Goal: Information Seeking & Learning: Learn about a topic

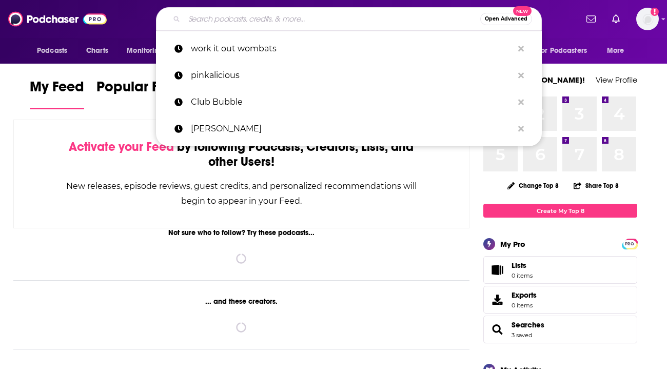
click at [231, 17] on input "Search podcasts, credits, & more..." at bounding box center [332, 19] width 296 height 16
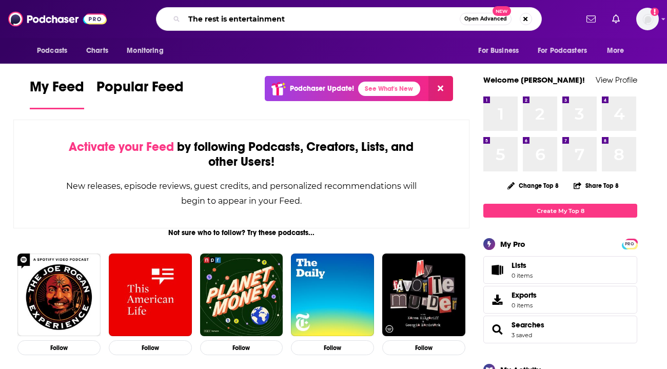
type input "The rest is entertainment"
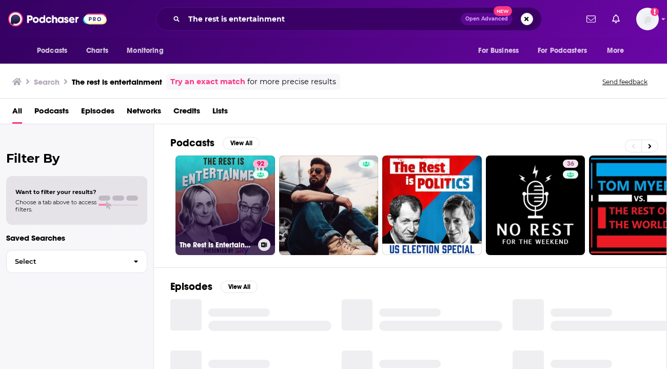
click at [244, 201] on link "92 The Rest Is Entertainment" at bounding box center [226, 206] width 100 height 100
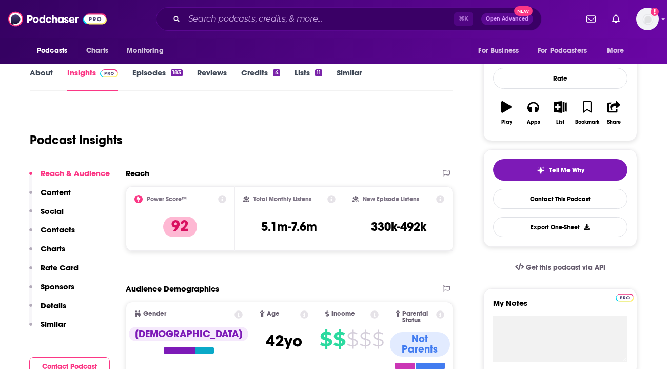
scroll to position [164, 0]
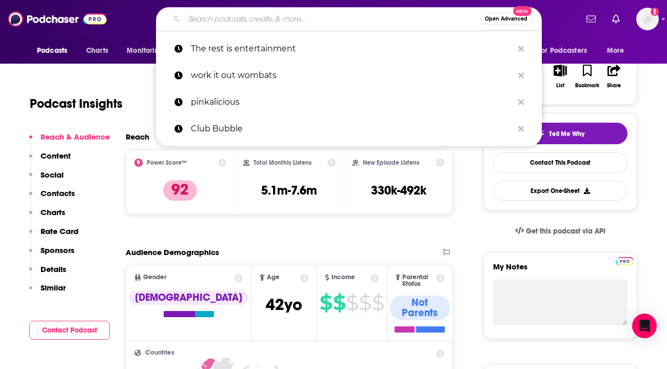
click at [270, 21] on input "Search podcasts, credits, & more..." at bounding box center [332, 19] width 296 height 16
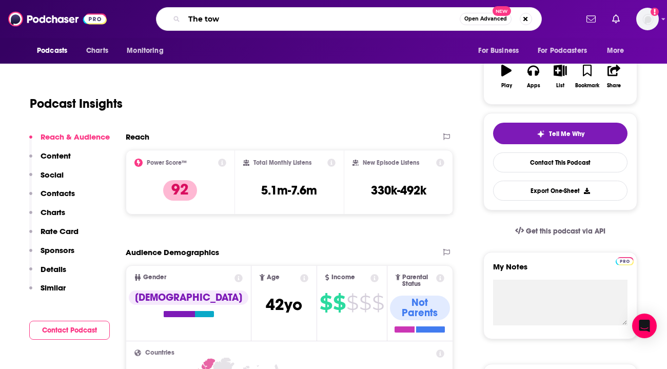
type input "The town"
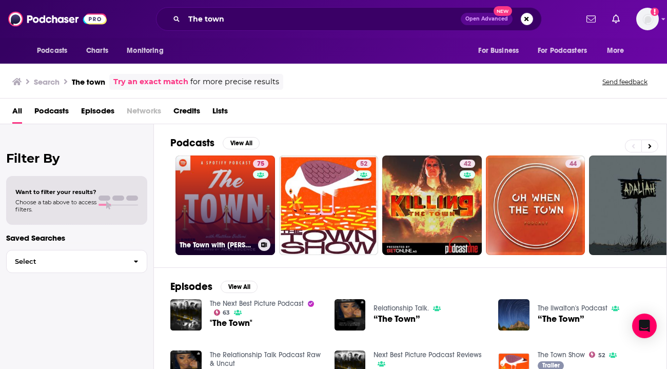
click at [201, 193] on link "75 The Town with [PERSON_NAME]" at bounding box center [226, 206] width 100 height 100
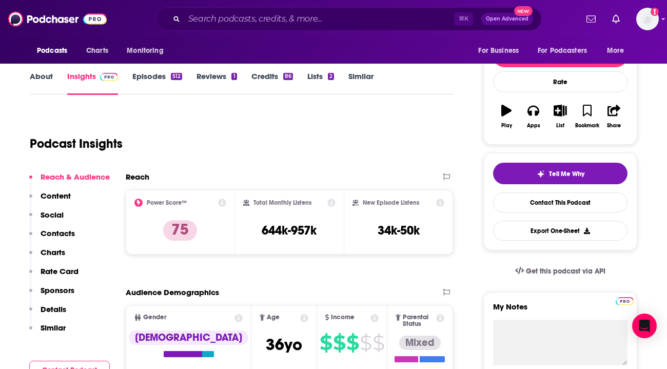
scroll to position [144, 0]
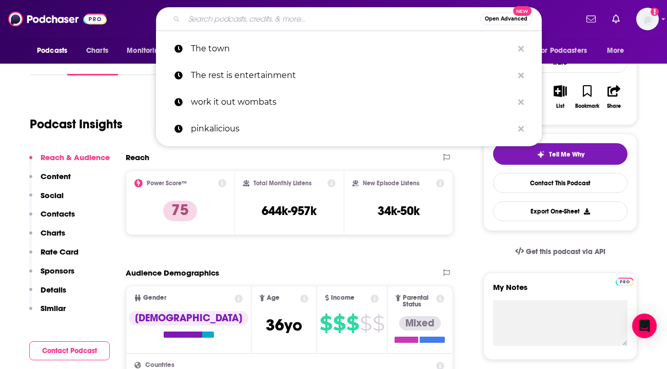
click at [312, 18] on input "Search podcasts, credits, & more..." at bounding box center [332, 19] width 296 height 16
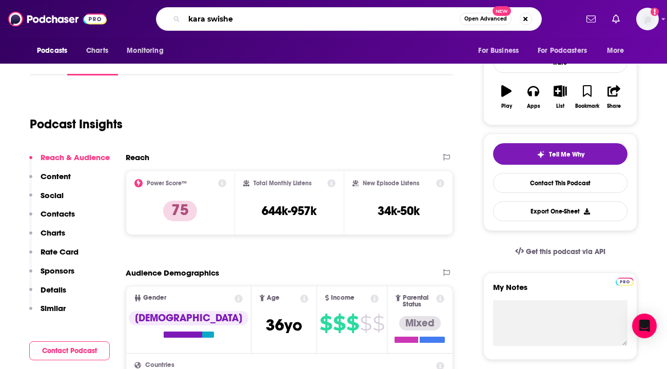
type input "[PERSON_NAME]"
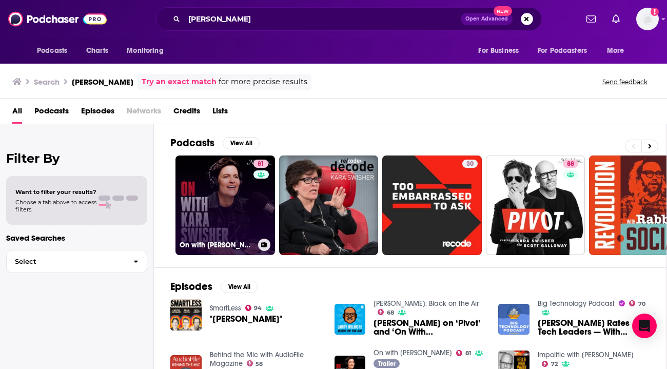
click at [205, 190] on link "81 On with [PERSON_NAME]" at bounding box center [226, 206] width 100 height 100
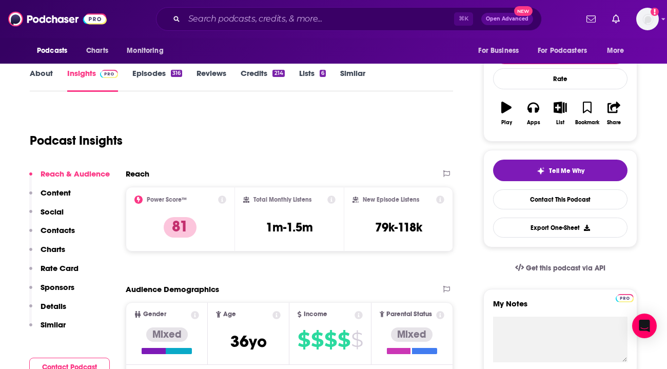
scroll to position [164, 0]
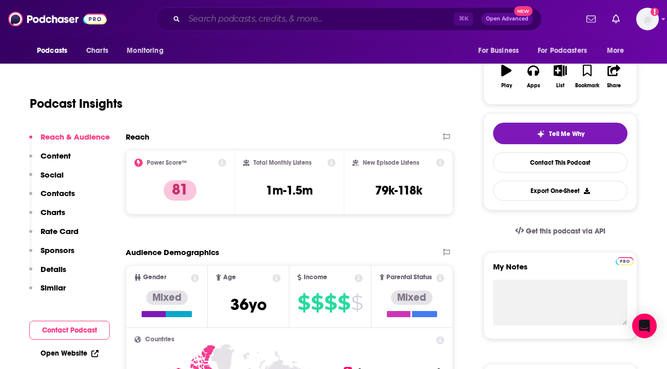
click at [317, 16] on input "Search podcasts, credits, & more..." at bounding box center [319, 19] width 270 height 16
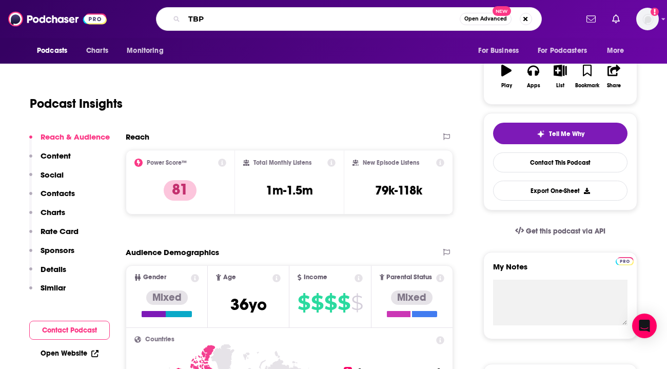
type input "TBPN"
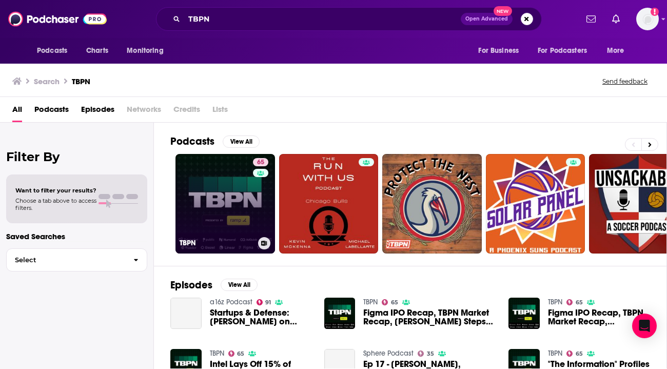
click at [213, 202] on link "65 TBPN" at bounding box center [226, 204] width 100 height 100
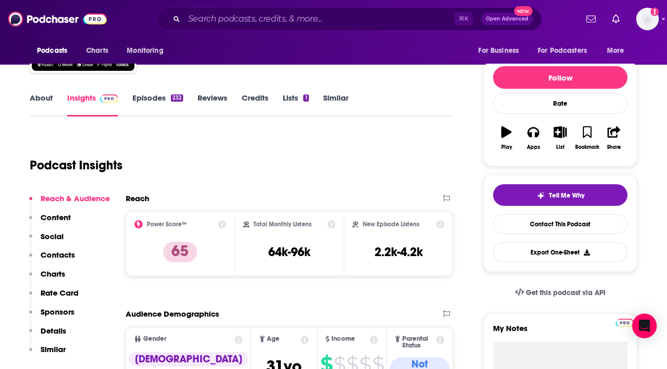
scroll to position [82, 0]
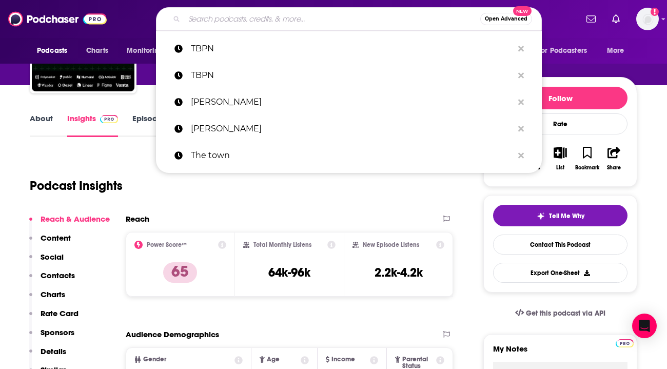
click at [304, 19] on input "Search podcasts, credits, & more..." at bounding box center [332, 19] width 296 height 16
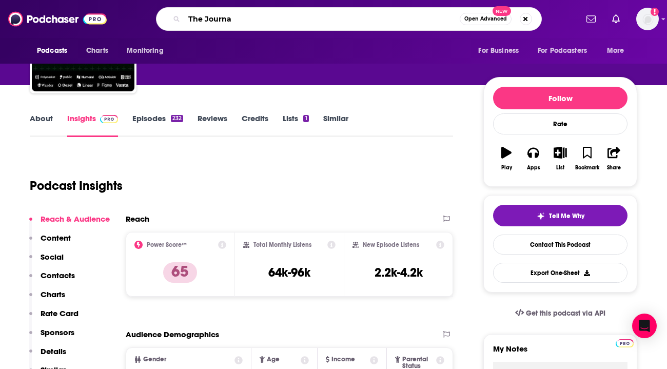
type input "The Journal"
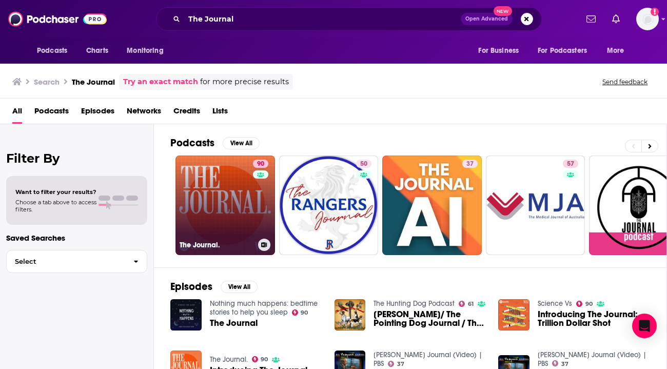
click at [217, 188] on link "90 The Journal." at bounding box center [226, 206] width 100 height 100
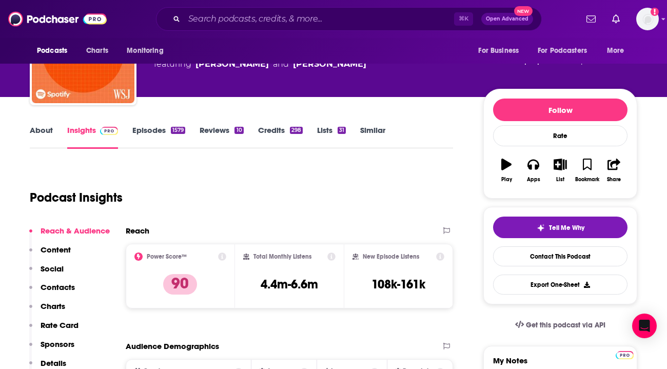
scroll to position [123, 0]
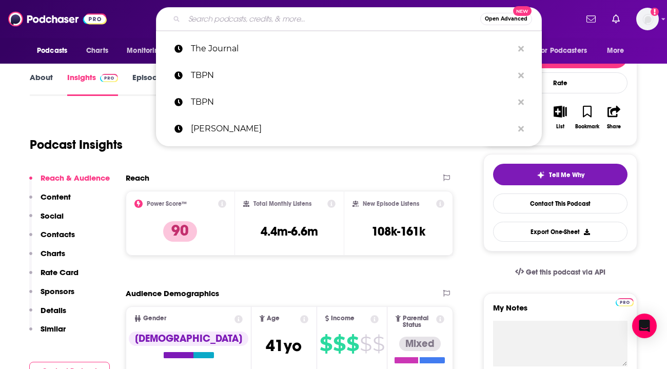
click at [241, 18] on input "Search podcasts, credits, & more..." at bounding box center [332, 19] width 296 height 16
paste input "Media Industry Conversations"
type input "Media Industry Conversations"
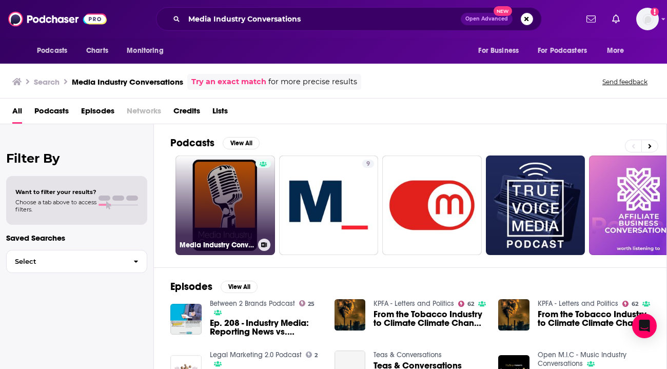
click at [206, 207] on link "Media Industry Conversations Podcast" at bounding box center [226, 206] width 100 height 100
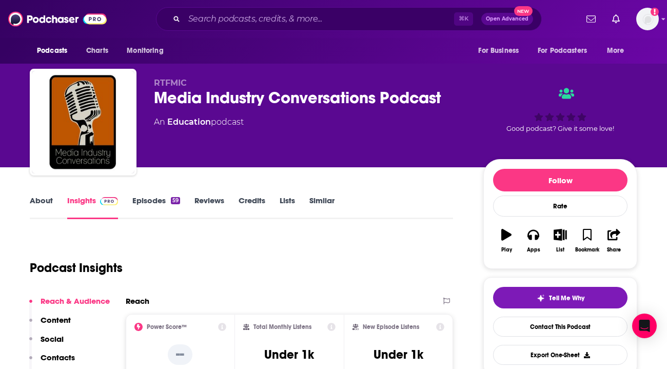
click at [269, 9] on div "⌘ K Open Advanced New" at bounding box center [349, 19] width 386 height 24
click at [268, 14] on input "Search podcasts, credits, & more..." at bounding box center [319, 19] width 270 height 16
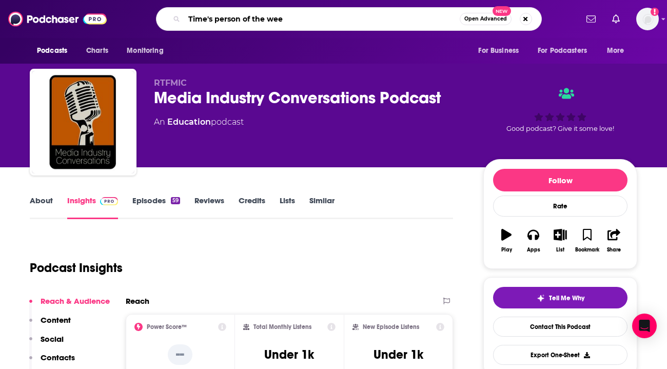
type input "Time's person of the week"
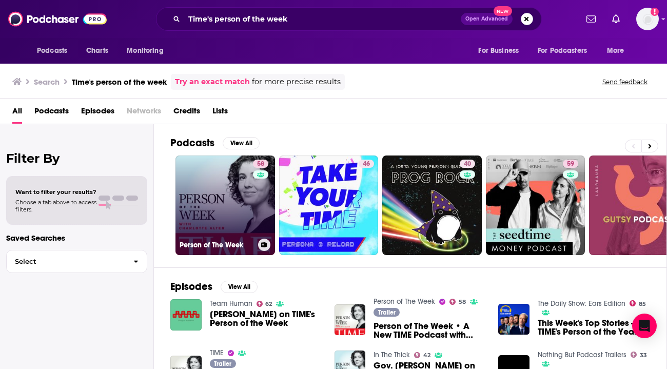
click at [205, 201] on link "58 Person of The Week" at bounding box center [226, 206] width 100 height 100
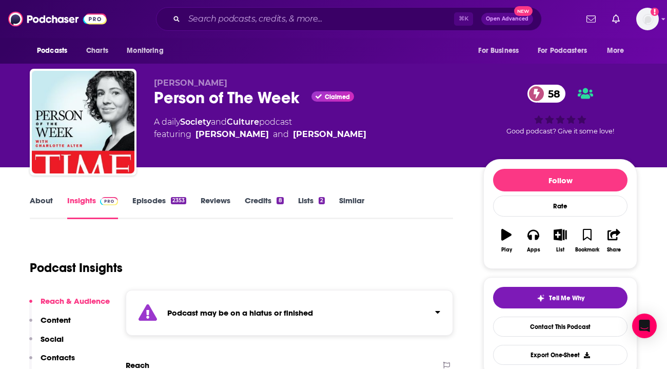
click at [164, 203] on link "Episodes 2353" at bounding box center [159, 208] width 54 height 24
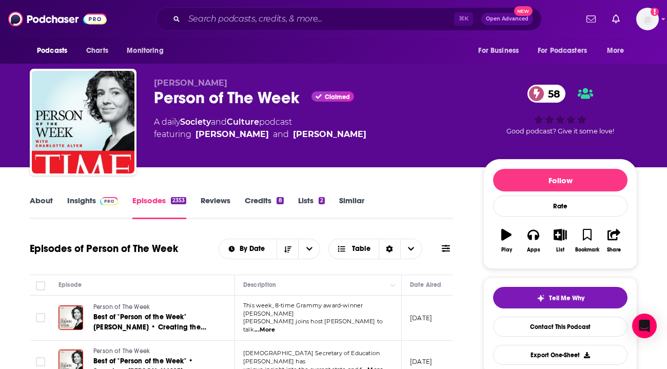
click at [84, 202] on link "Insights" at bounding box center [92, 208] width 51 height 24
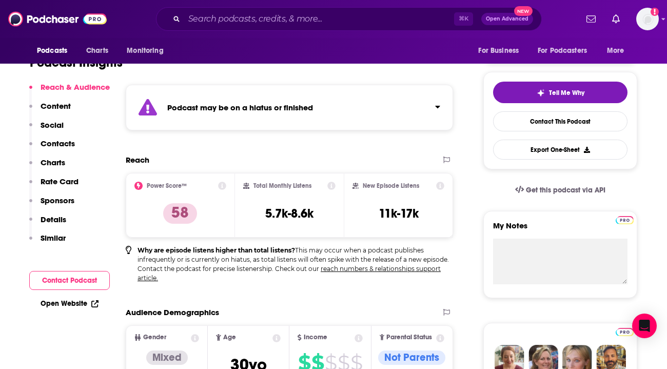
scroll to position [226, 0]
